Goal: Communication & Community: Answer question/provide support

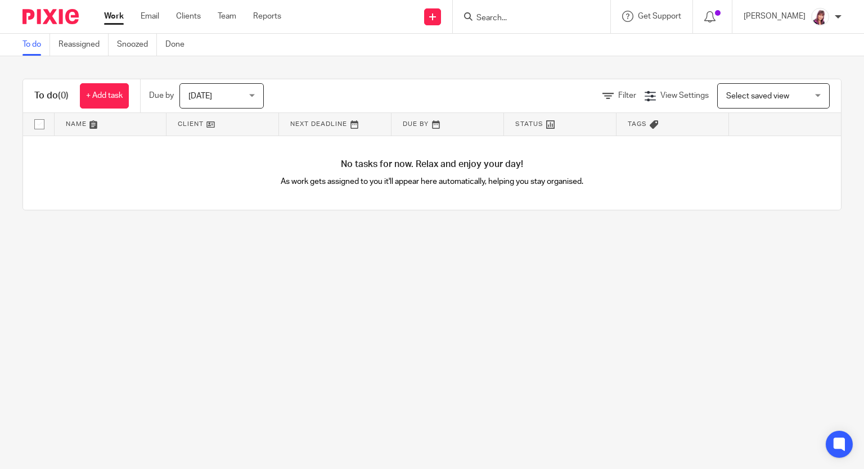
click at [498, 19] on input "Search" at bounding box center [525, 19] width 101 height 10
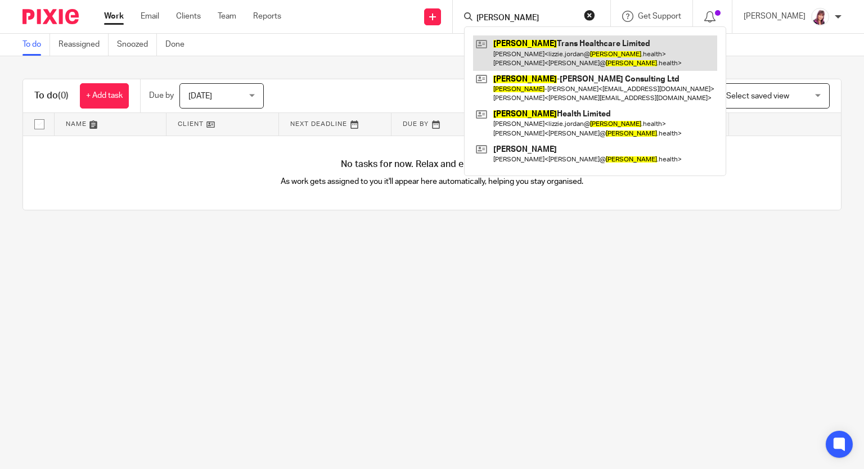
type input "anne"
click at [563, 49] on link at bounding box center [595, 52] width 244 height 35
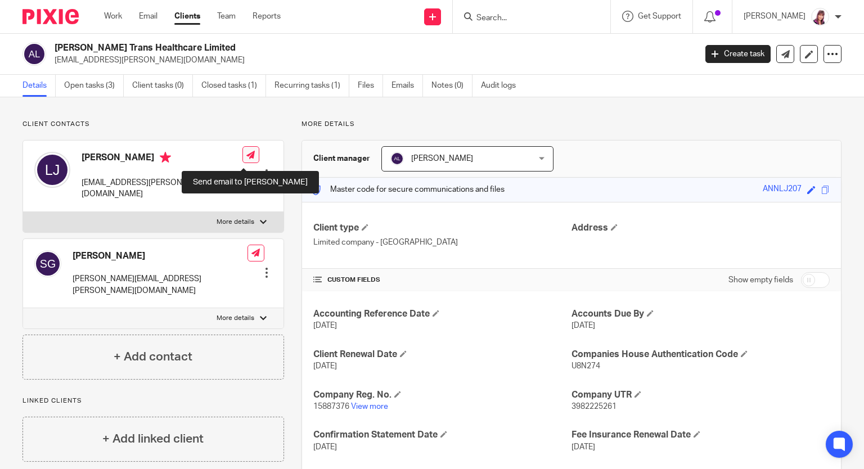
click at [249, 155] on link at bounding box center [250, 154] width 17 height 17
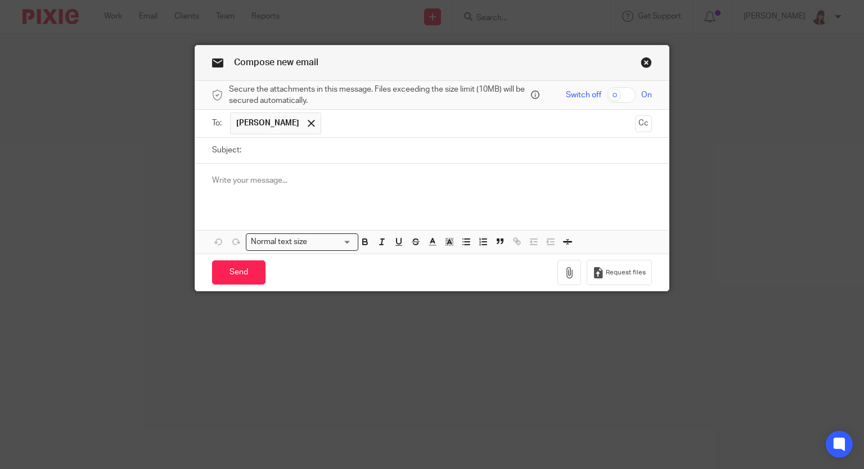
click at [625, 93] on input "checkbox" at bounding box center [621, 95] width 29 height 16
checkbox input "true"
click at [273, 150] on input "Subject:" at bounding box center [450, 150] width 406 height 25
type input "August Payroll"
click at [572, 273] on button "button" at bounding box center [570, 272] width 24 height 25
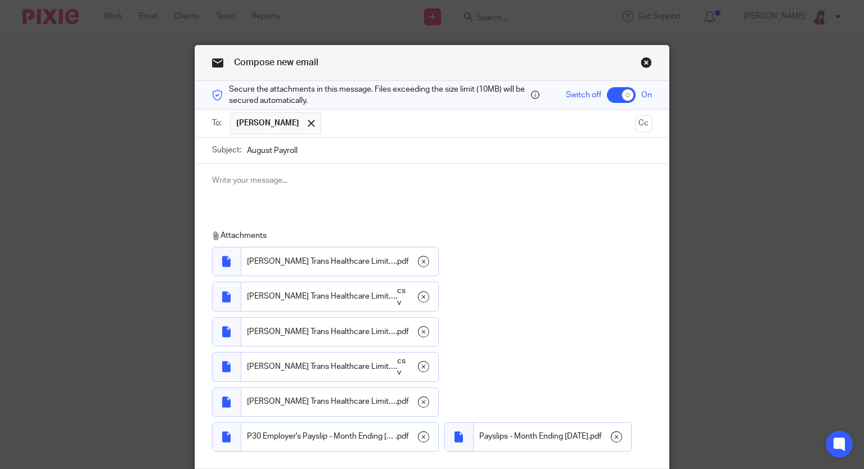
scroll to position [140, 0]
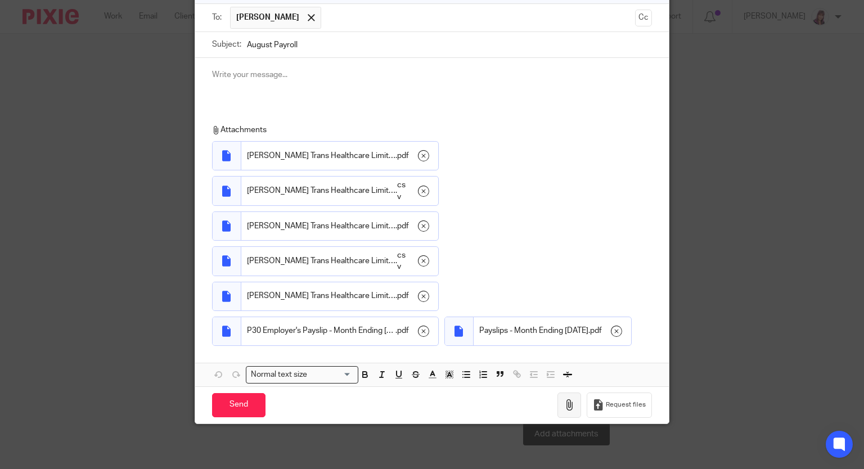
click at [569, 405] on icon "button" at bounding box center [569, 404] width 11 height 11
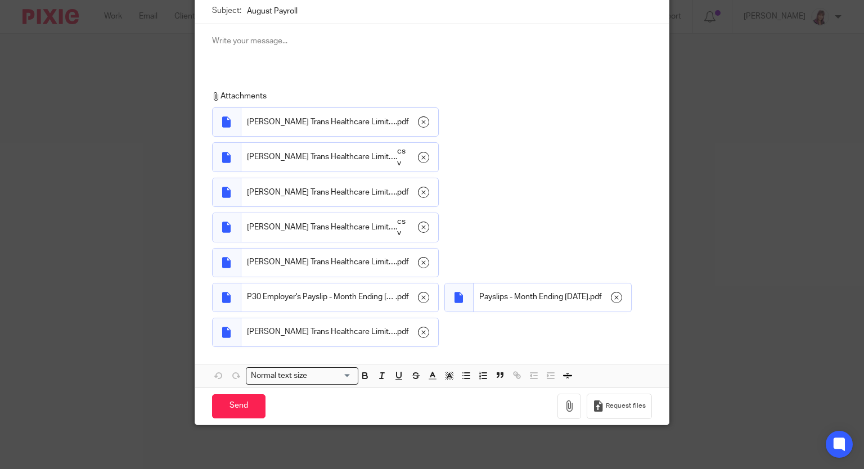
click at [232, 46] on p at bounding box center [432, 40] width 441 height 11
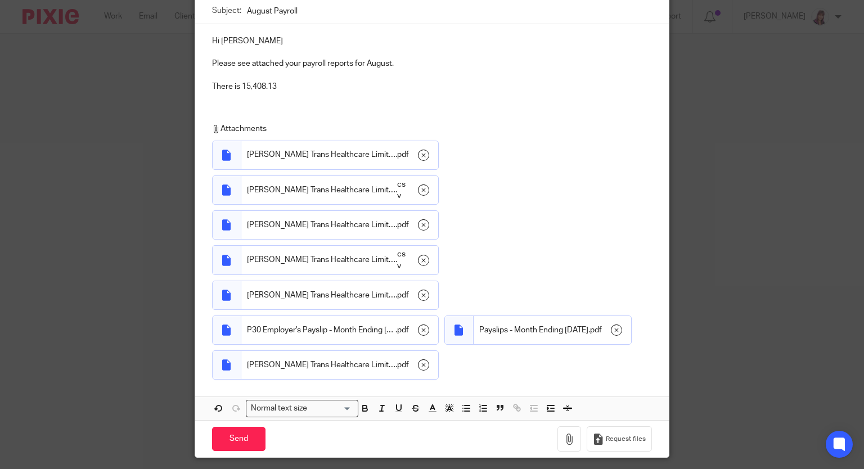
click at [239, 86] on p "There is 15,408.13" at bounding box center [432, 86] width 441 height 11
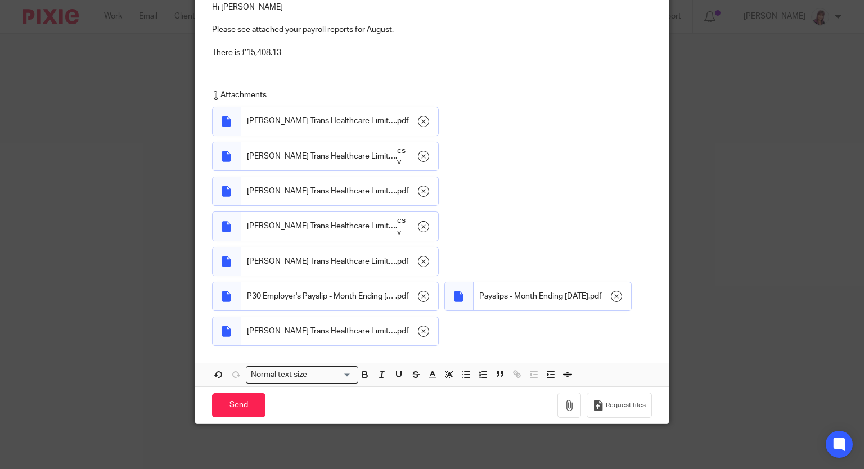
drag, startPoint x: 284, startPoint y: 9, endPoint x: 376, endPoint y: 51, distance: 100.7
click at [285, 36] on p at bounding box center [432, 41] width 441 height 11
click at [280, 47] on p "There is £15,408.13" at bounding box center [432, 52] width 441 height 11
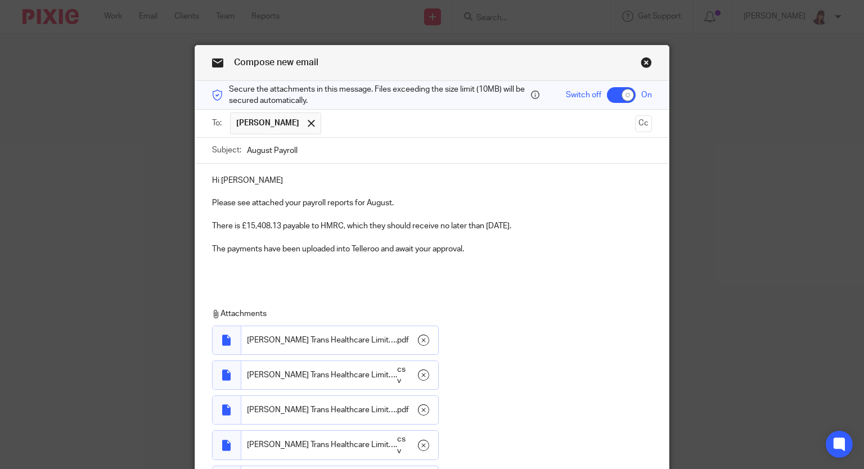
scroll to position [253, 0]
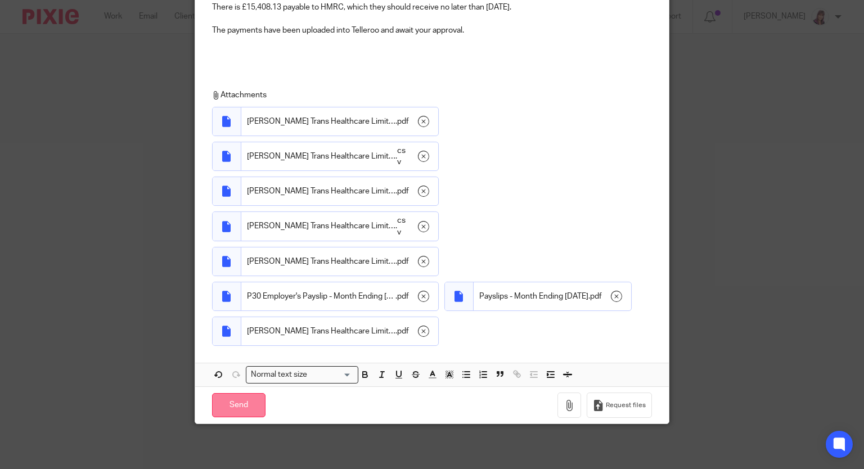
click at [231, 402] on input "Send" at bounding box center [238, 405] width 53 height 24
